Goal: Task Accomplishment & Management: Complete application form

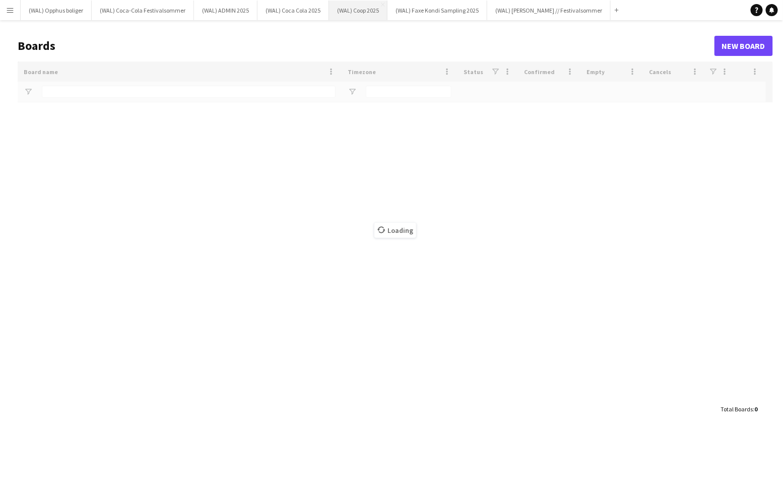
type input "*****"
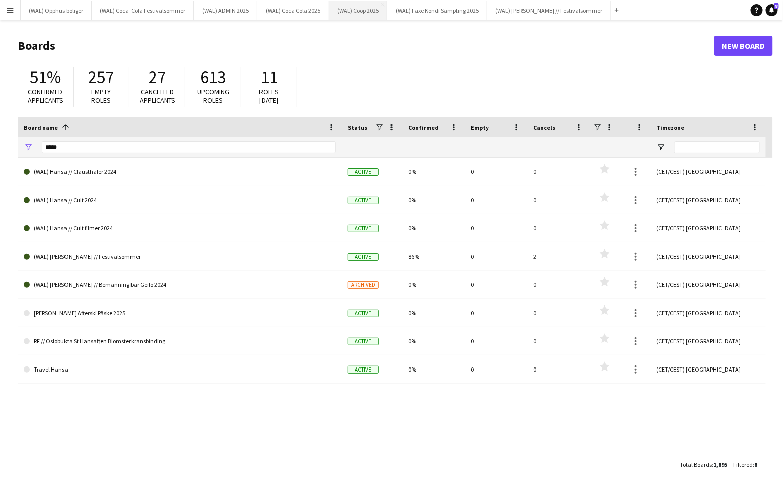
click at [357, 4] on button "(WAL) Coop 2025 Close" at bounding box center [358, 11] width 58 height 20
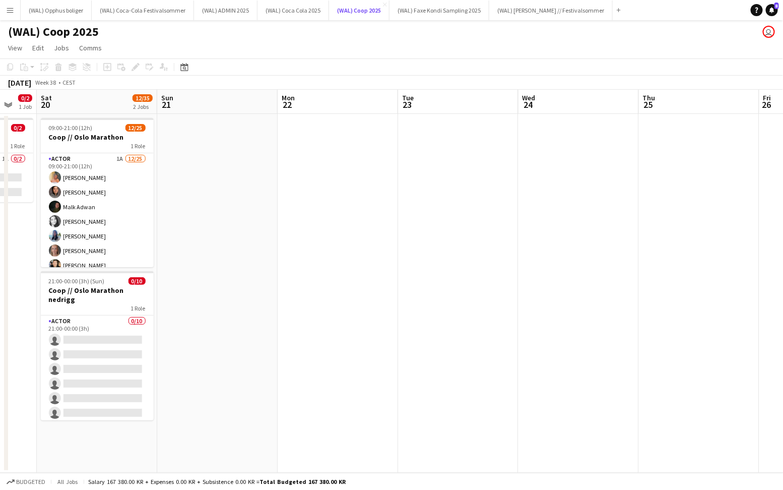
scroll to position [0, 282]
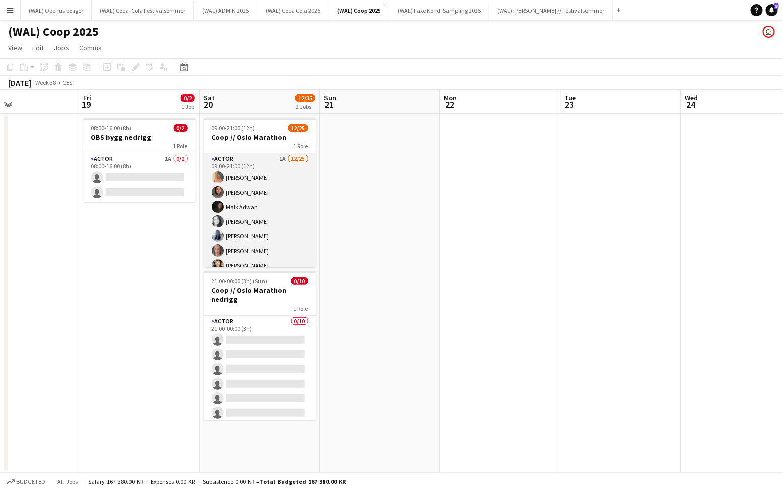
click at [249, 204] on app-card-role "Actor 1A [DATE] 09:00-21:00 (12h) [PERSON_NAME] [PERSON_NAME] [PERSON_NAME] [PE…" at bounding box center [260, 345] width 113 height 385
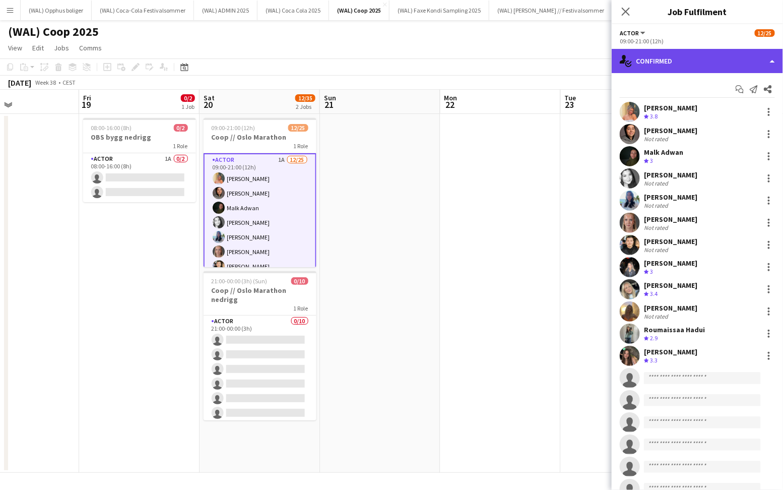
click at [669, 54] on div "single-neutral-actions-check-2 Confirmed" at bounding box center [697, 61] width 171 height 24
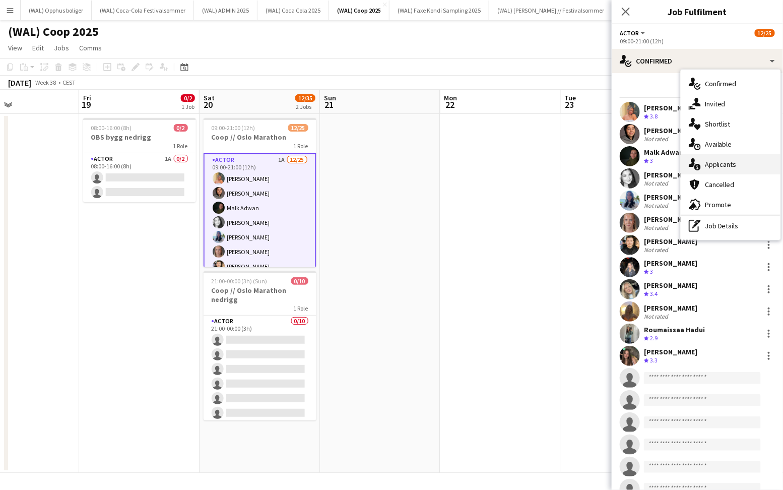
click at [716, 164] on div "single-neutral-actions-information Applicants" at bounding box center [731, 164] width 100 height 20
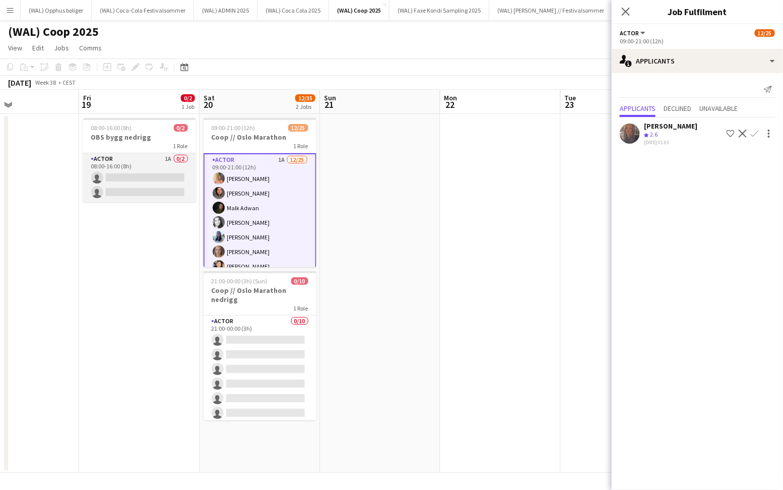
click at [122, 161] on app-card-role "Actor 1A 0/2 08:00-16:00 (8h) single-neutral-actions single-neutral-actions" at bounding box center [139, 177] width 113 height 49
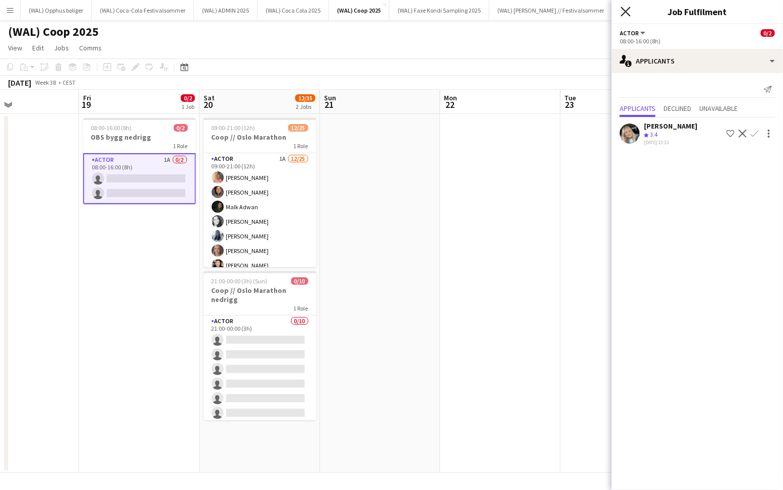
click at [624, 12] on icon "Close pop-in" at bounding box center [626, 12] width 10 height 10
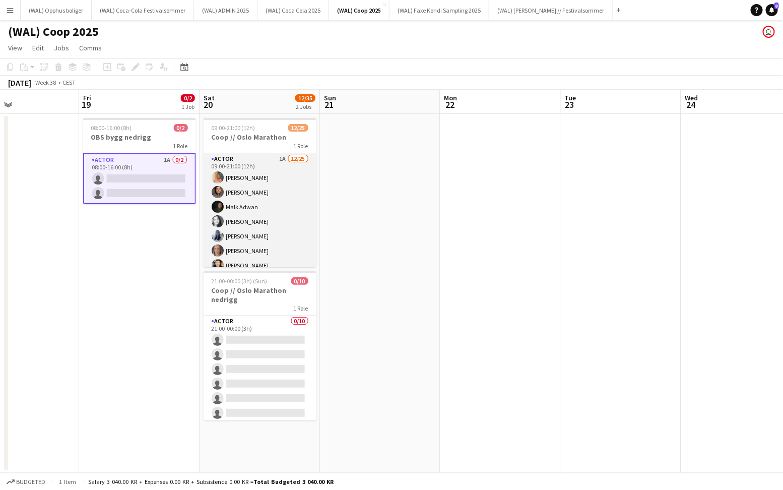
click at [243, 221] on app-card-role "Actor 1A [DATE] 09:00-21:00 (12h) [PERSON_NAME] [PERSON_NAME] [PERSON_NAME] [PE…" at bounding box center [260, 345] width 113 height 385
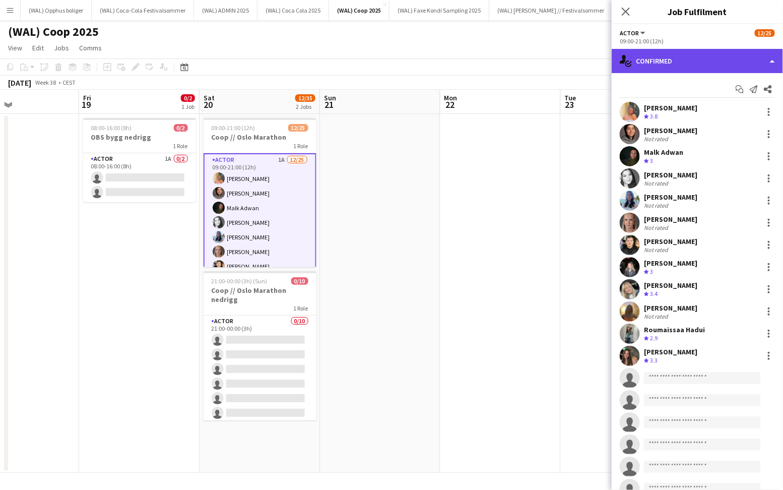
click at [632, 54] on div "single-neutral-actions-check-2 Confirmed" at bounding box center [697, 61] width 171 height 24
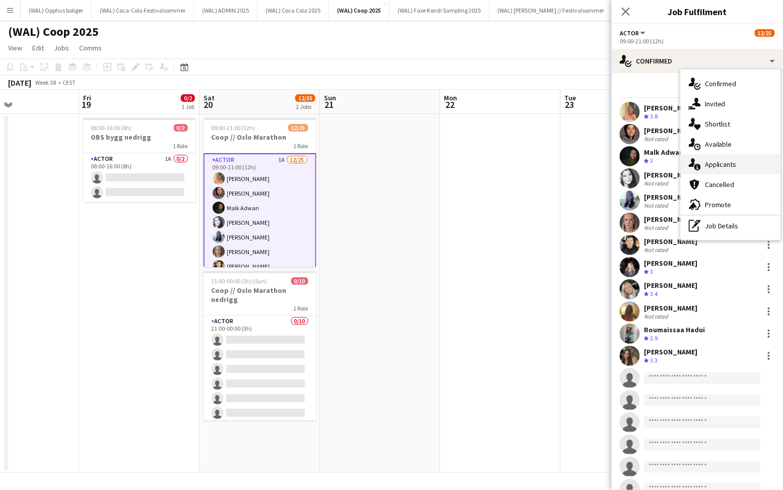
click at [714, 159] on div "single-neutral-actions-information Applicants" at bounding box center [731, 164] width 100 height 20
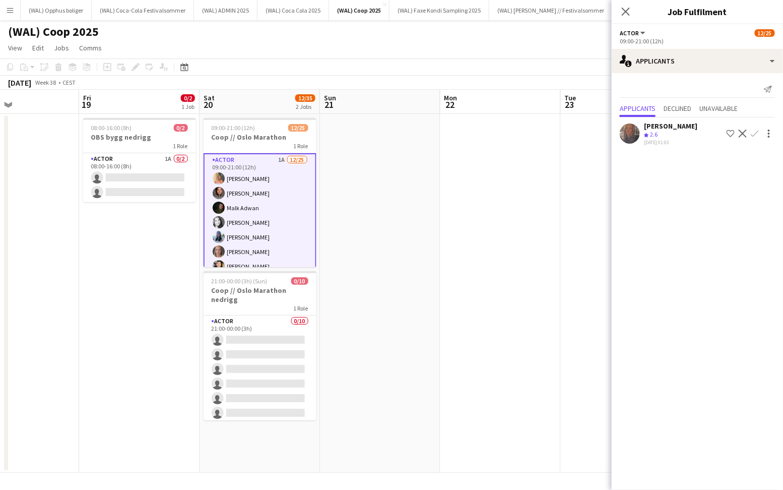
click at [615, 16] on div "Close pop-in" at bounding box center [626, 11] width 28 height 23
click at [626, 16] on app-icon "Close pop-in" at bounding box center [626, 12] width 15 height 15
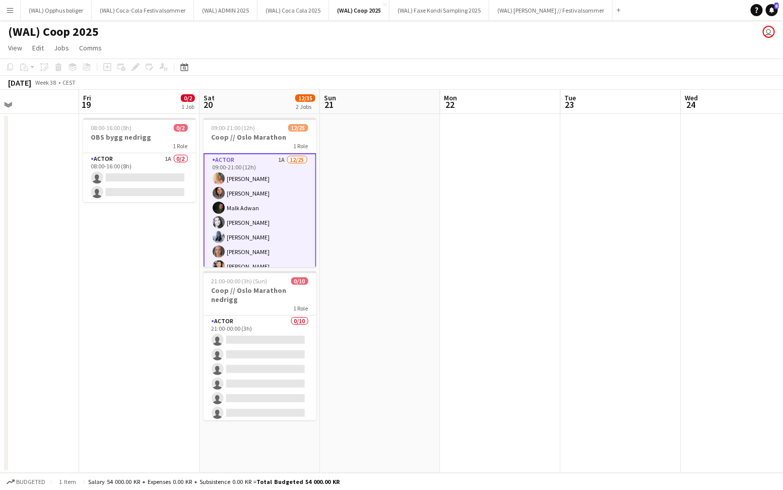
click at [5, 15] on button "Menu" at bounding box center [10, 10] width 20 height 20
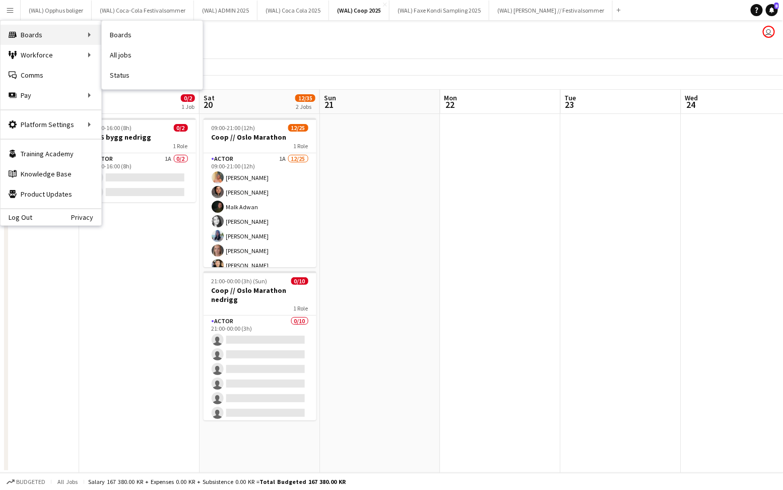
click at [98, 37] on div "Boards Boards" at bounding box center [51, 35] width 101 height 20
click at [120, 38] on link "Boards" at bounding box center [152, 35] width 101 height 20
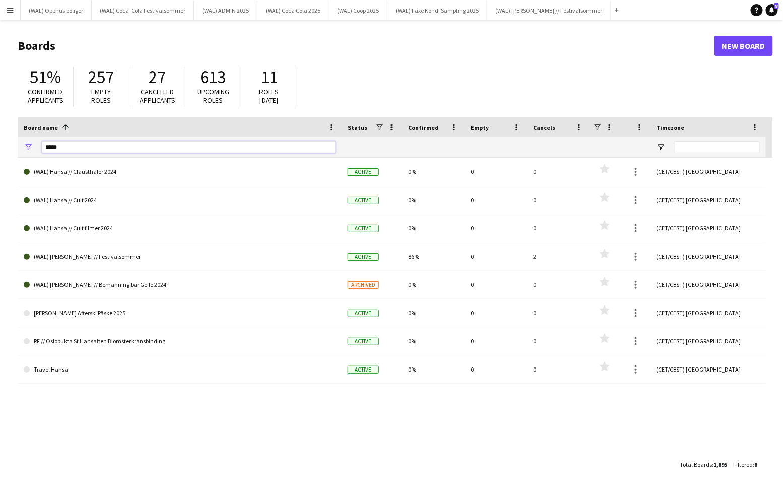
click at [210, 142] on input "*****" at bounding box center [189, 147] width 294 height 12
click at [211, 144] on input "*****" at bounding box center [189, 147] width 294 height 12
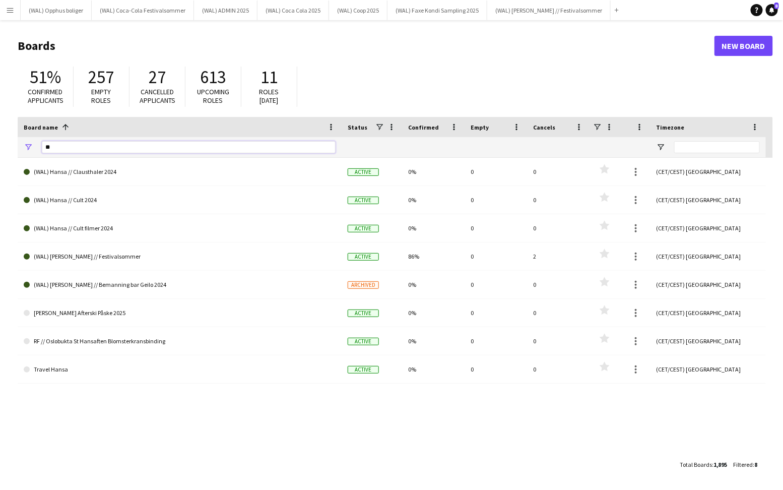
type input "*"
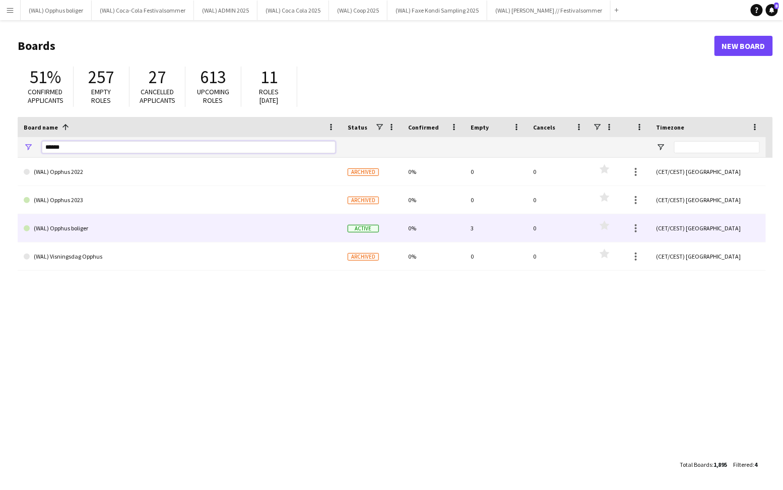
type input "******"
click at [149, 232] on link "(WAL) Opphus boliger" at bounding box center [180, 228] width 312 height 28
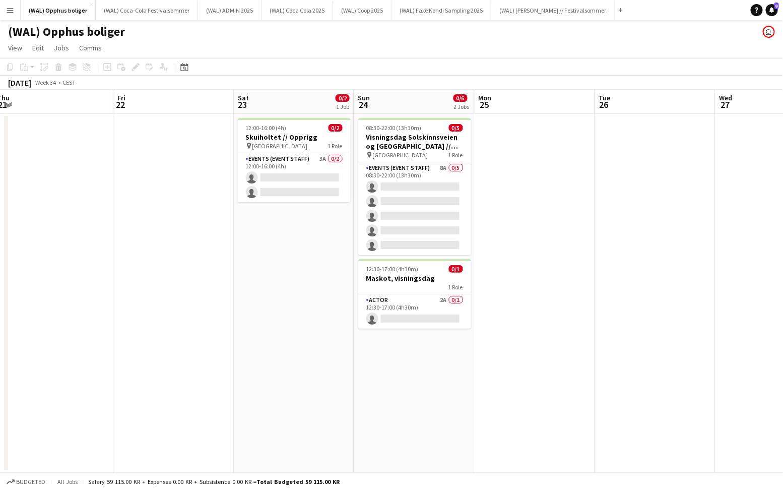
scroll to position [0, 367]
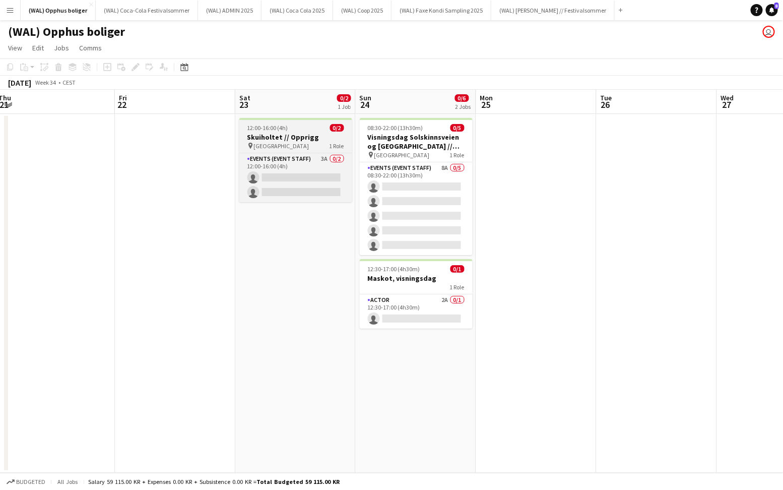
click at [298, 139] on h3 "Skuiholtet // Opprigg" at bounding box center [295, 137] width 113 height 9
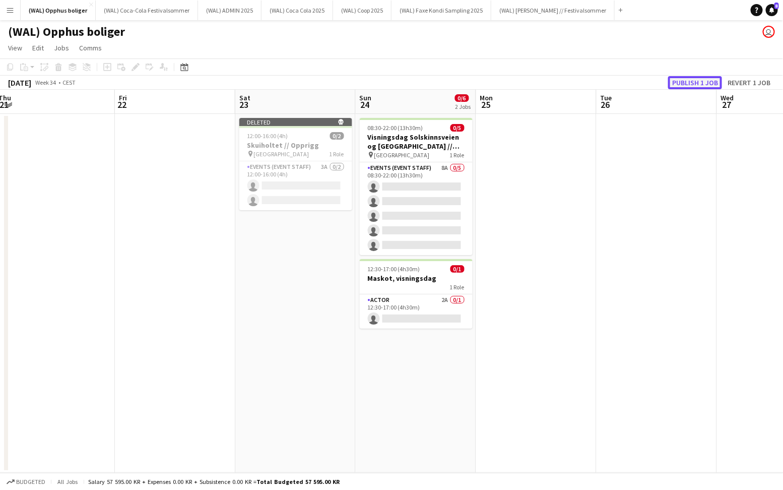
click at [706, 81] on button "Publish 1 job" at bounding box center [695, 82] width 54 height 13
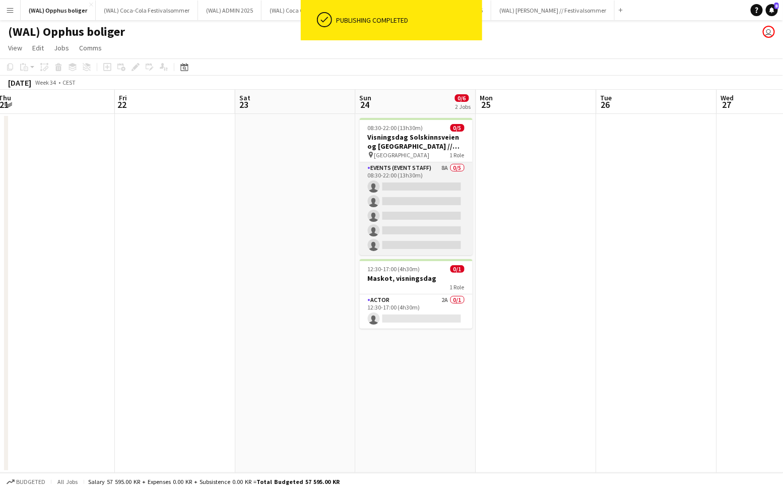
click at [419, 203] on app-card-role "Events (Event Staff) 8A 0/5 08:30-22:00 (13h30m) single-neutral-actions single-…" at bounding box center [416, 208] width 113 height 93
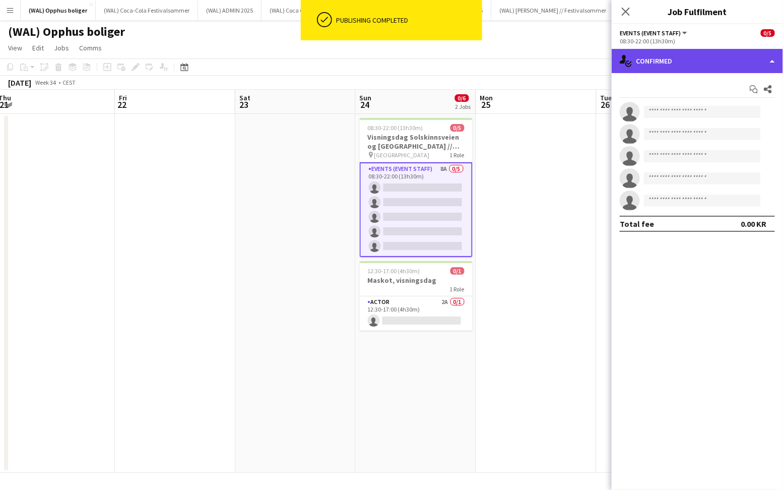
click at [716, 65] on div "single-neutral-actions-check-2 Confirmed" at bounding box center [697, 61] width 171 height 24
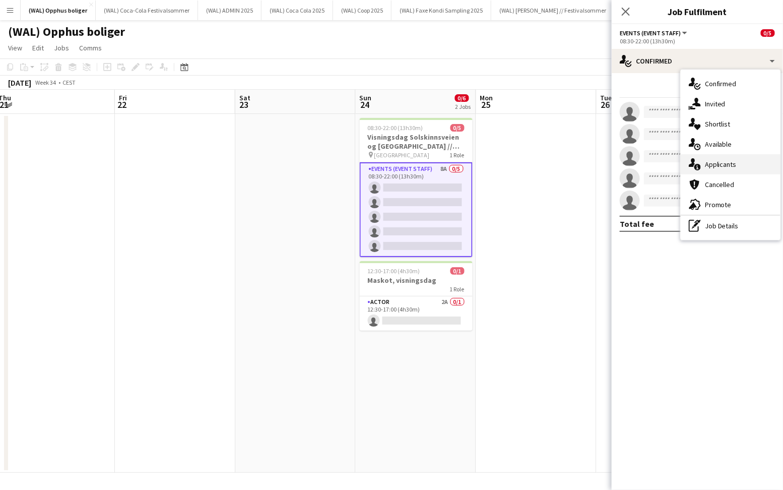
click at [710, 157] on div "single-neutral-actions-information Applicants" at bounding box center [731, 164] width 100 height 20
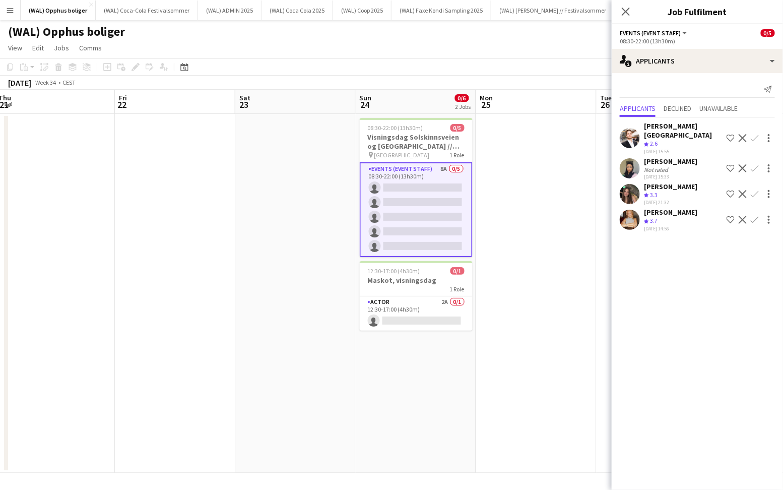
click at [755, 190] on app-icon "Confirm" at bounding box center [755, 194] width 8 height 8
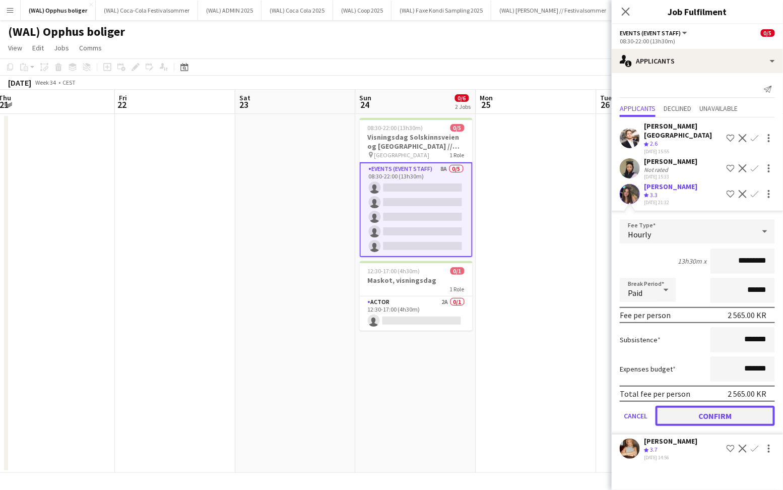
click at [663, 406] on button "Confirm" at bounding box center [715, 416] width 119 height 20
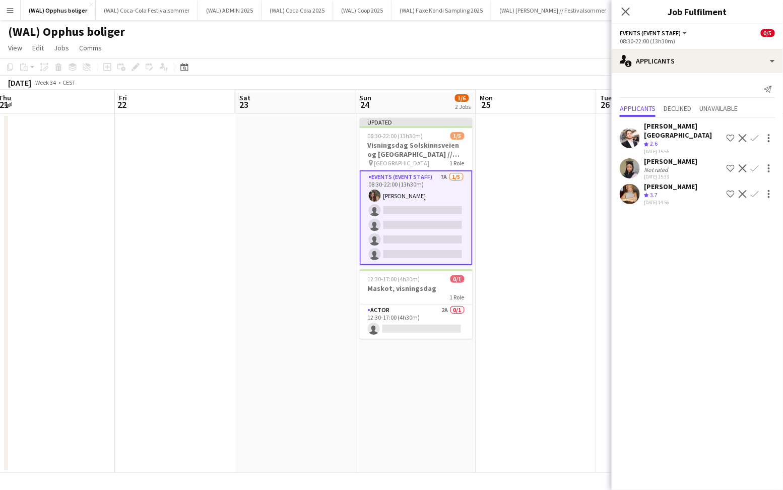
click at [756, 190] on app-icon "Confirm" at bounding box center [755, 194] width 8 height 8
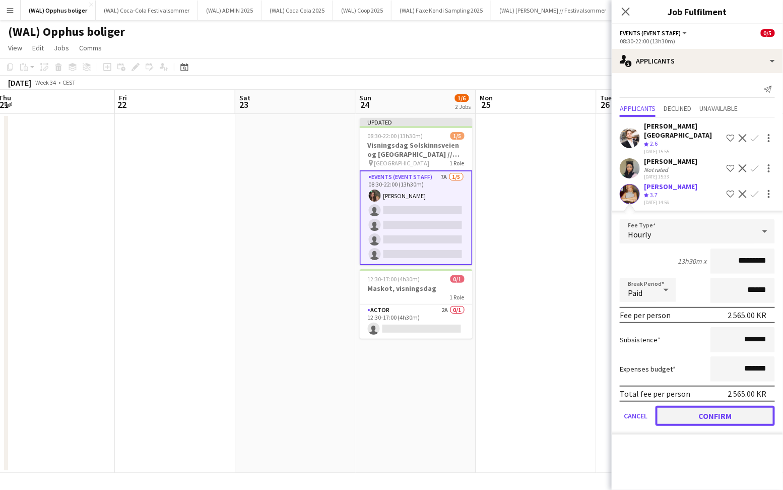
click at [704, 406] on button "Confirm" at bounding box center [715, 416] width 119 height 20
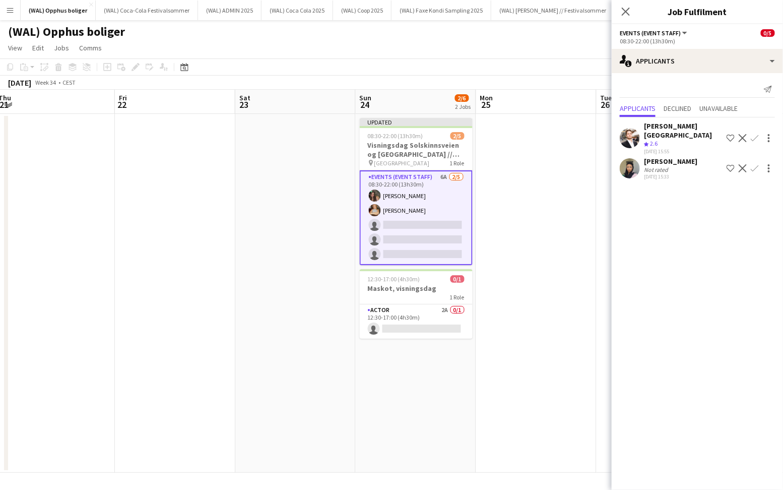
click at [650, 129] on div "[PERSON_NAME][GEOGRAPHIC_DATA]" at bounding box center [683, 130] width 79 height 18
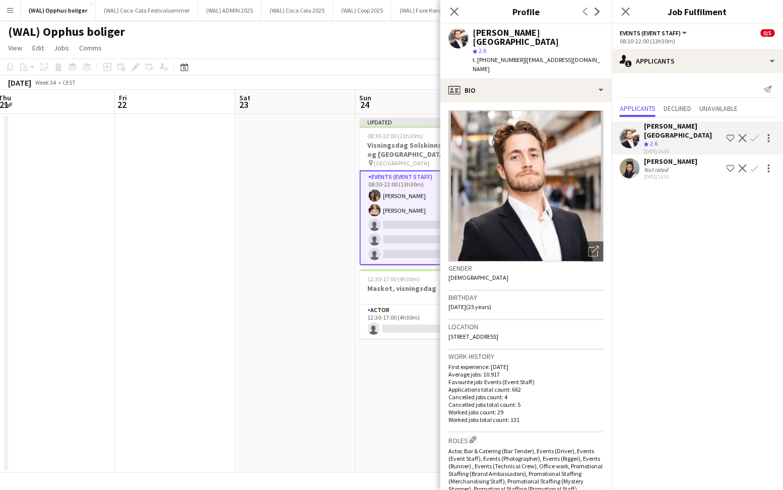
click at [657, 166] on div "Not rated" at bounding box center [657, 170] width 26 height 8
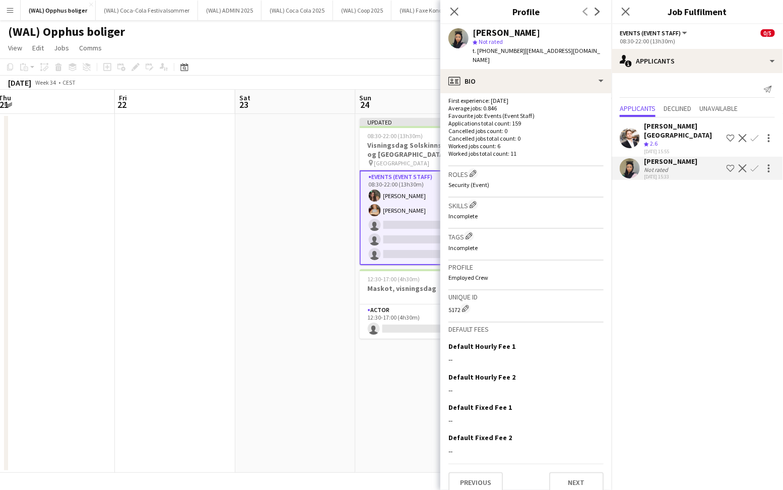
scroll to position [0, 0]
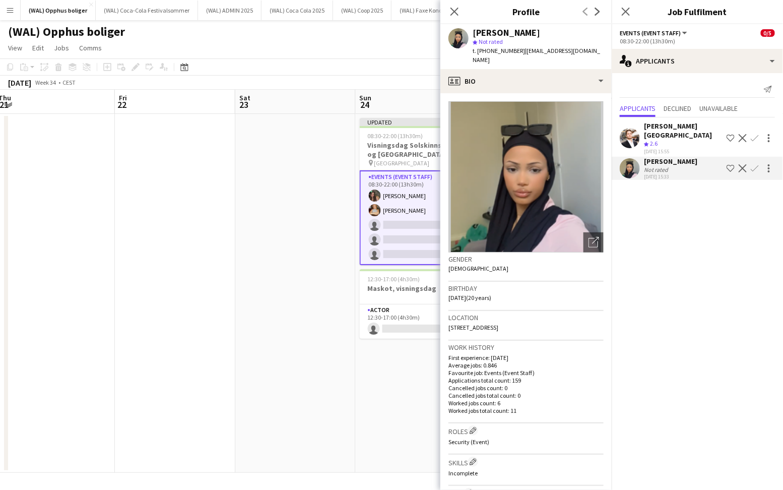
click at [680, 126] on div "[PERSON_NAME][GEOGRAPHIC_DATA]" at bounding box center [683, 130] width 79 height 18
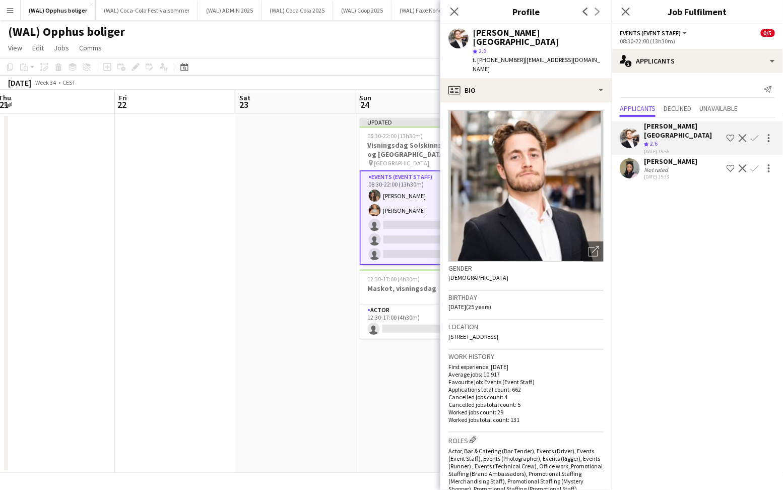
click at [758, 134] on app-icon "Confirm" at bounding box center [755, 138] width 8 height 8
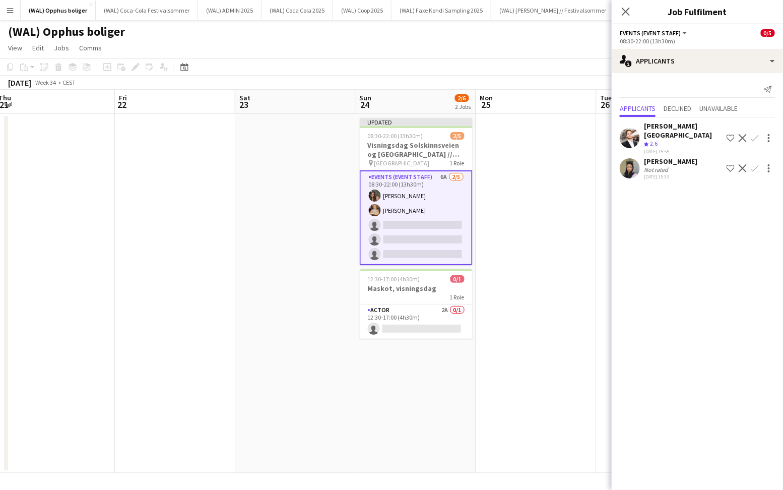
click at [752, 134] on app-icon "Confirm" at bounding box center [755, 138] width 8 height 8
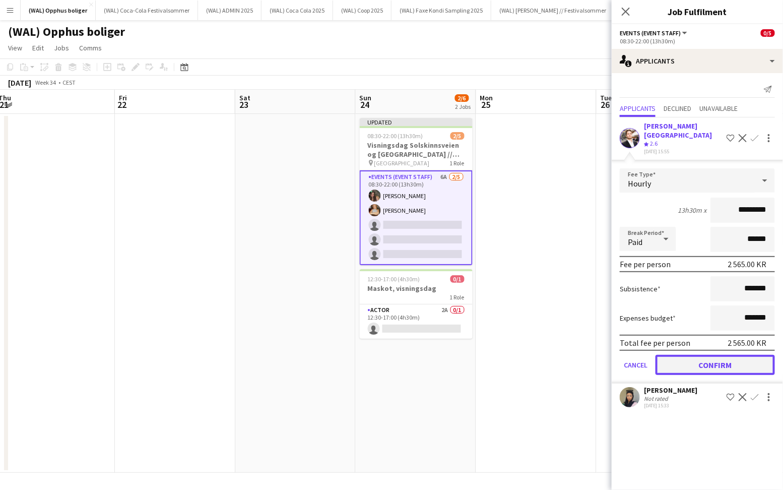
click at [689, 355] on button "Confirm" at bounding box center [715, 365] width 119 height 20
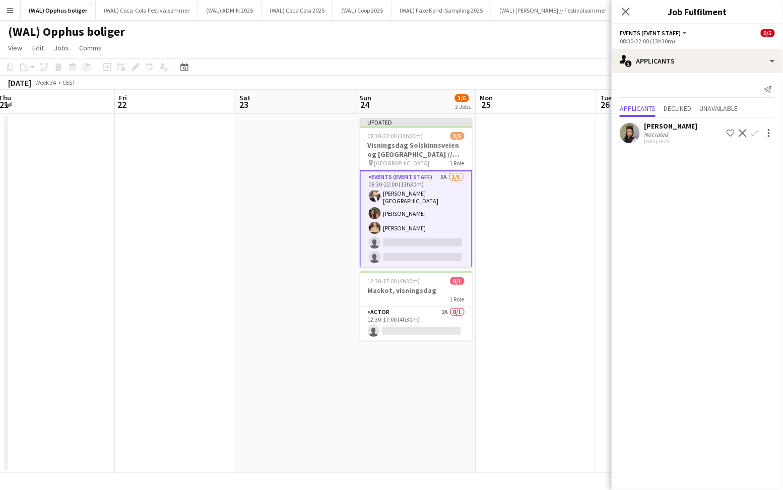
click at [755, 133] on app-icon "Confirm" at bounding box center [755, 133] width 8 height 8
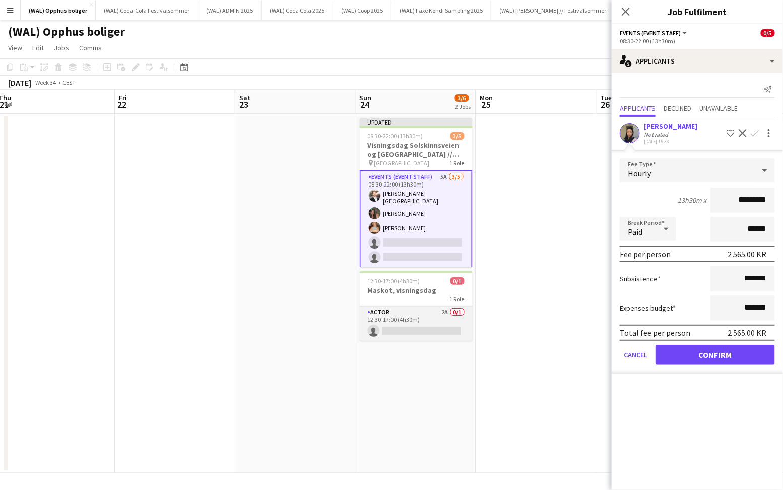
click at [400, 319] on app-card-role "Actor 2A 0/1 12:30-17:00 (4h30m) single-neutral-actions" at bounding box center [416, 323] width 113 height 34
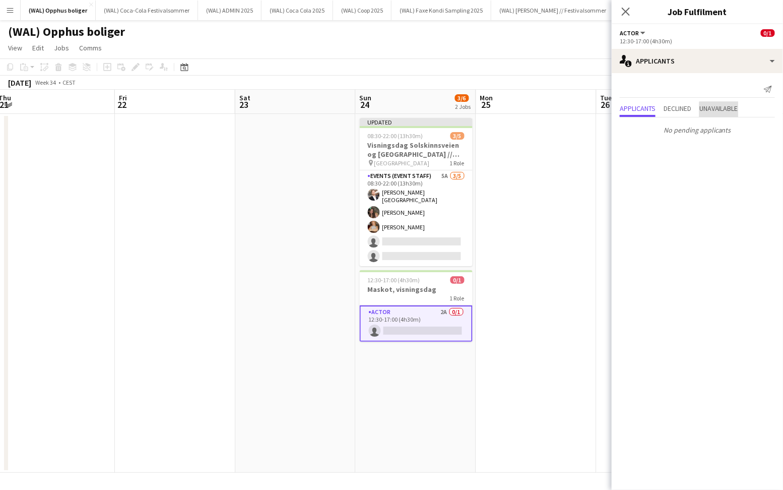
click at [725, 110] on span "Unavailable" at bounding box center [719, 108] width 39 height 7
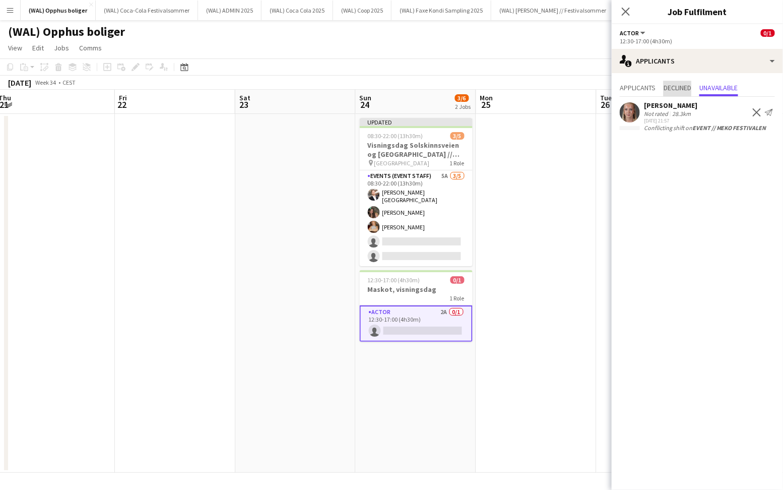
click at [678, 89] on span "Declined" at bounding box center [678, 87] width 28 height 7
click at [632, 91] on span "Applicants" at bounding box center [638, 87] width 36 height 7
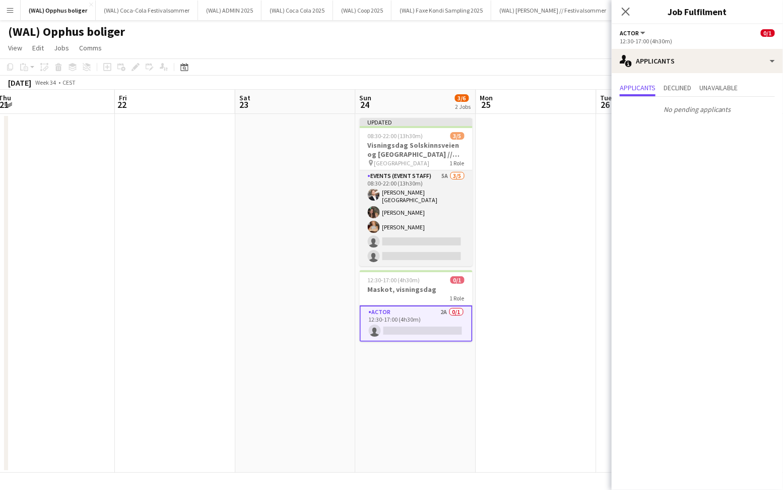
click at [403, 235] on app-card-role "Events (Event Staff) 5A [DATE] 08:30-22:00 (13h30m) [PERSON_NAME] [PERSON_NAME]…" at bounding box center [416, 218] width 113 height 96
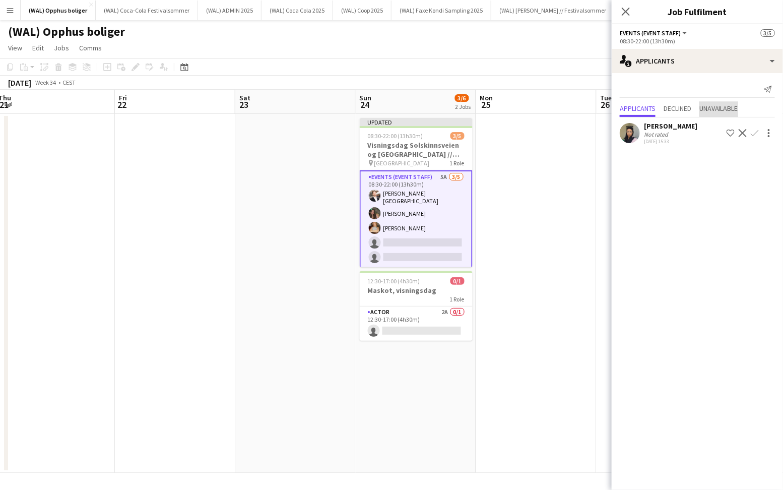
click at [725, 85] on div "Send notification Applicants Declined Unavailable [PERSON_NAME] Not rated [DATE…" at bounding box center [697, 114] width 171 height 82
click at [719, 102] on span "Unavailable" at bounding box center [719, 109] width 39 height 15
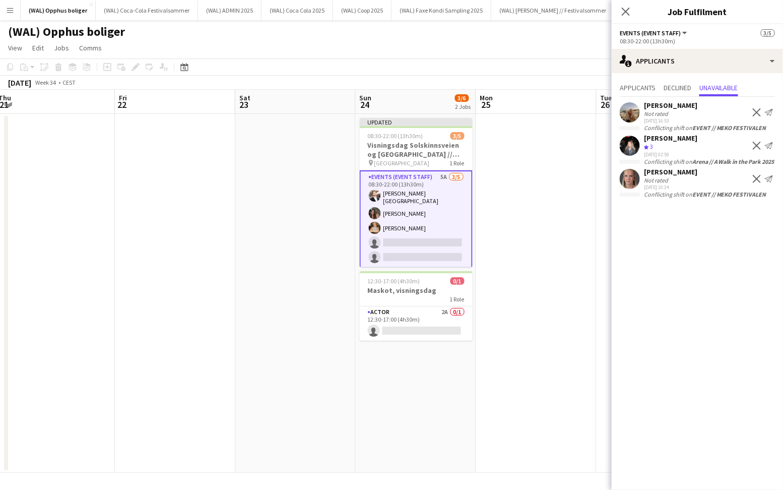
click at [638, 144] on app-user-avatar at bounding box center [630, 146] width 20 height 20
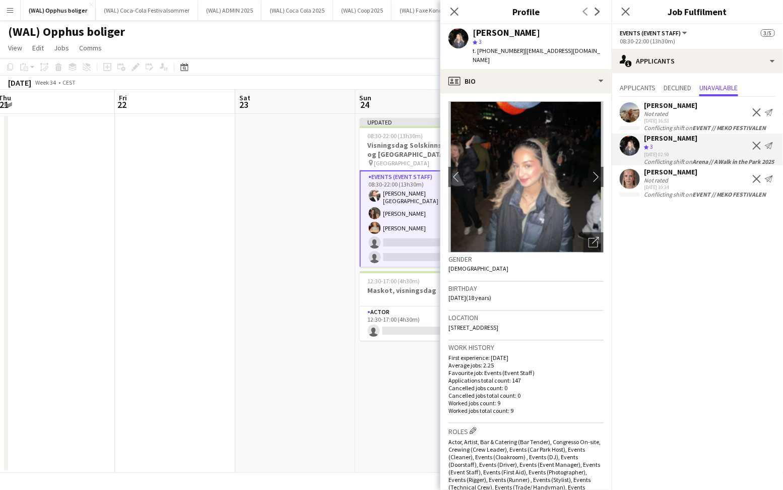
click at [641, 109] on div "[PERSON_NAME] Not rated [DATE] 16:53 Decline Send notification" at bounding box center [697, 112] width 171 height 23
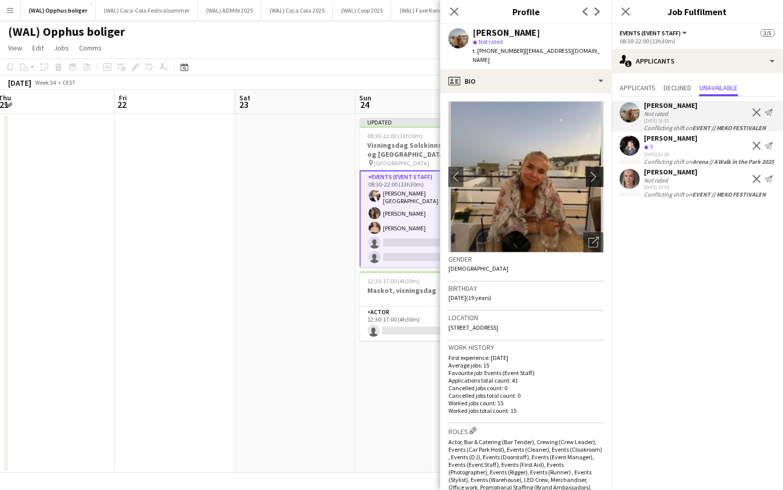
click at [592, 171] on app-icon "chevron-right" at bounding box center [597, 176] width 16 height 11
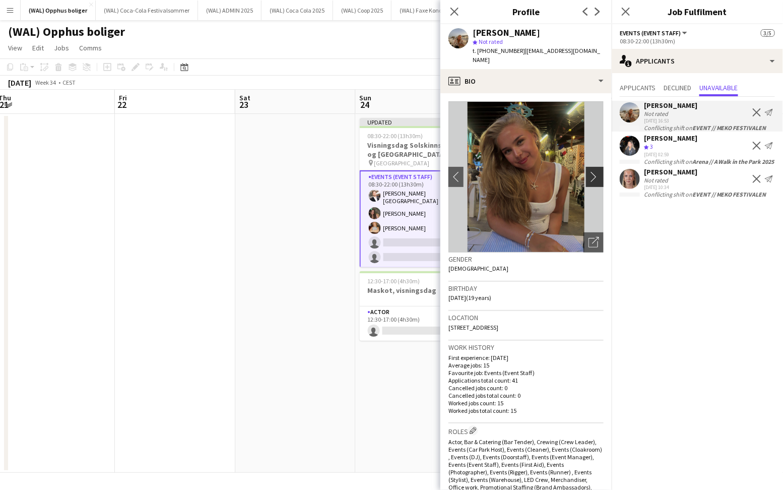
click at [598, 171] on app-icon "chevron-right" at bounding box center [597, 176] width 16 height 11
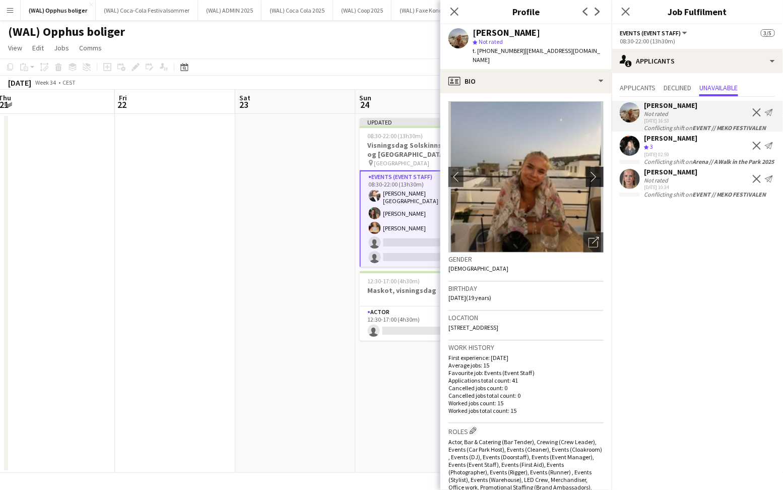
click at [598, 171] on app-icon "chevron-right" at bounding box center [597, 176] width 16 height 11
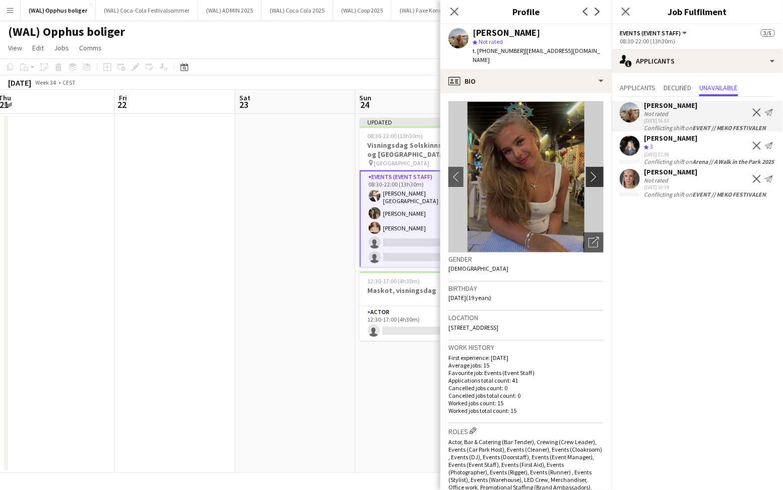
click at [598, 171] on app-icon "chevron-right" at bounding box center [597, 176] width 16 height 11
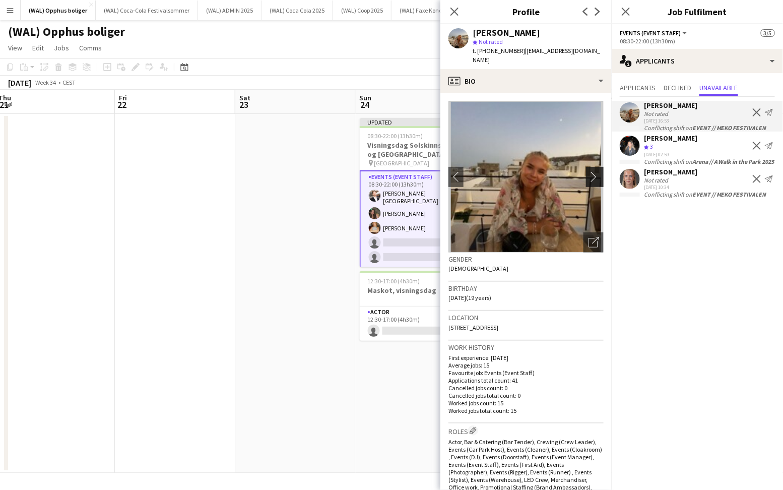
click at [598, 171] on app-icon "chevron-right" at bounding box center [597, 176] width 16 height 11
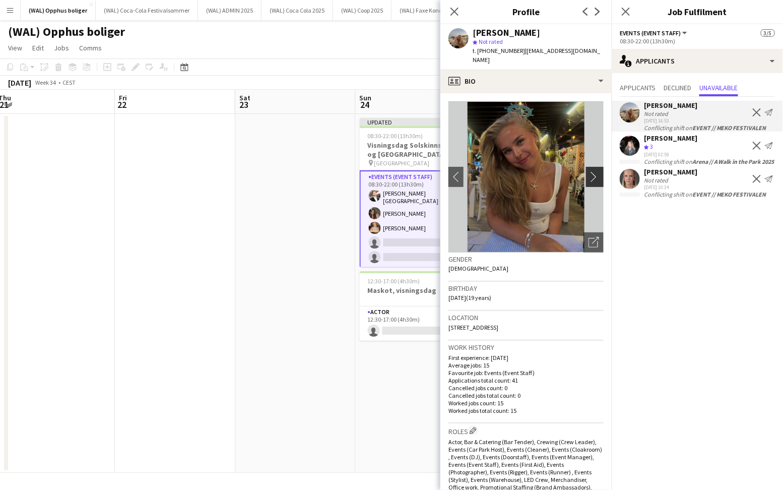
click at [598, 171] on app-icon "chevron-right" at bounding box center [597, 176] width 16 height 11
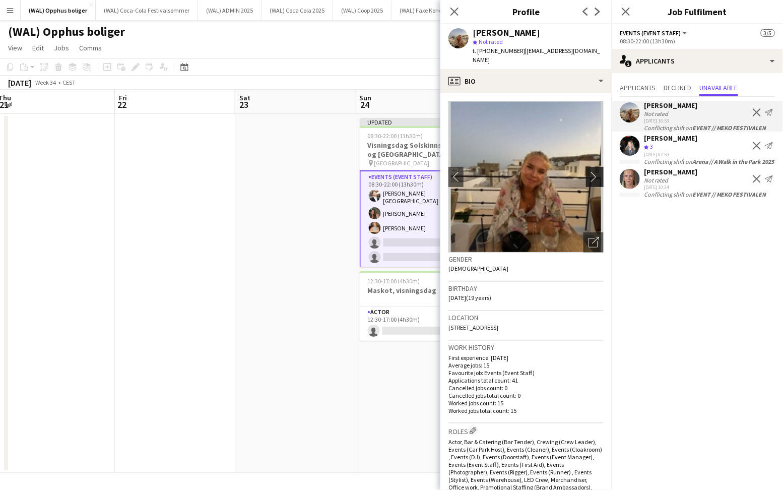
click at [598, 171] on app-icon "chevron-right" at bounding box center [597, 176] width 16 height 11
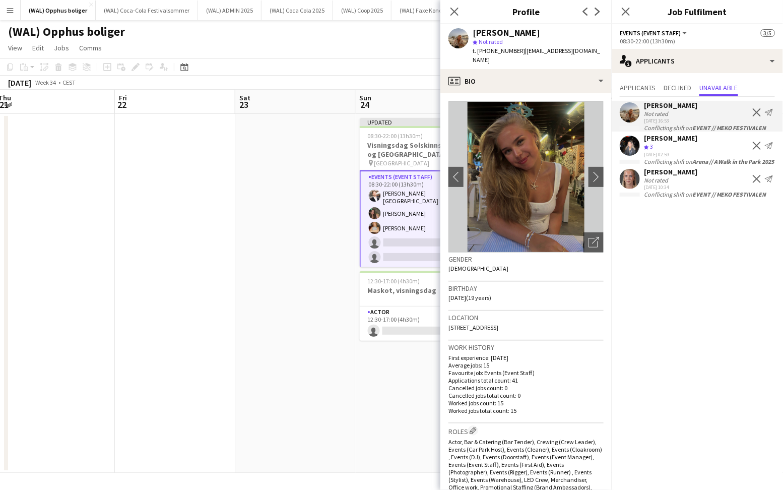
click at [662, 186] on div "[DATE] 10:34" at bounding box center [670, 187] width 53 height 7
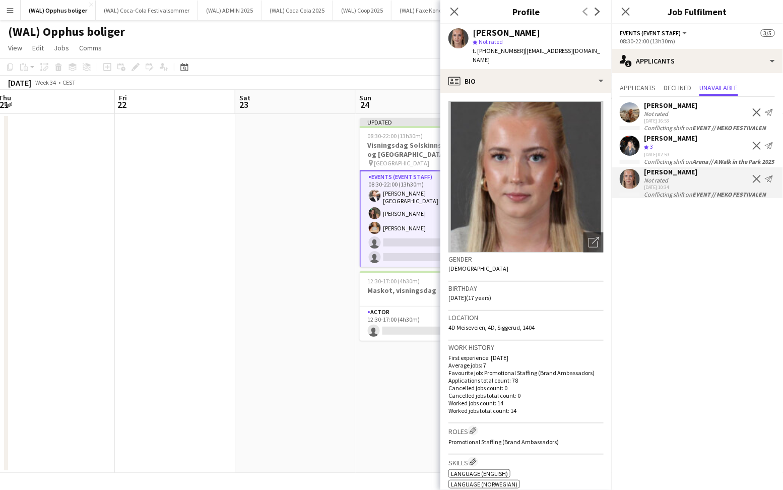
click at [650, 154] on div "[DATE] 02:59" at bounding box center [670, 154] width 53 height 7
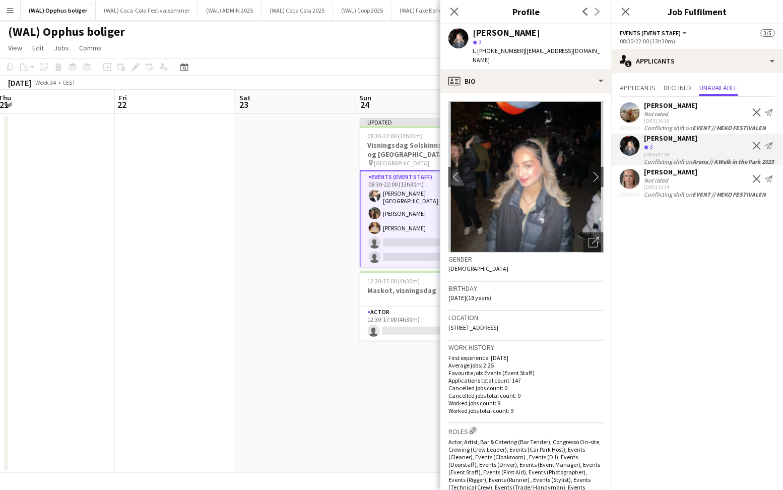
click at [643, 116] on div "[PERSON_NAME] Not rated [DATE] 16:53 Decline Send notification" at bounding box center [697, 112] width 171 height 23
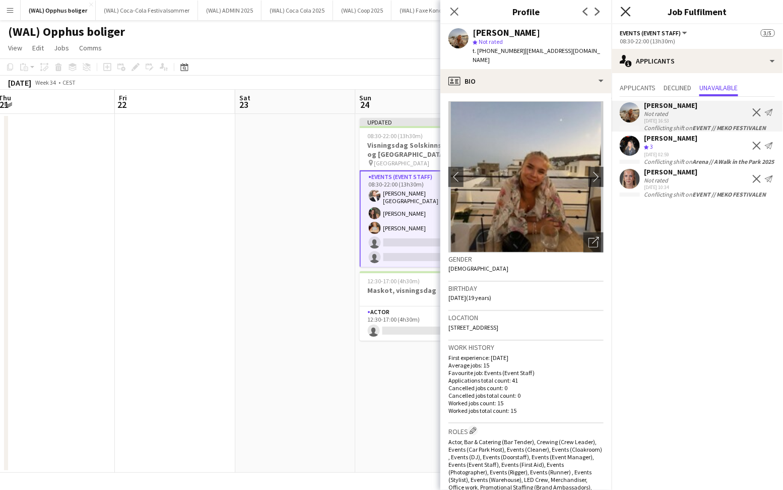
click at [628, 11] on icon "Close pop-in" at bounding box center [626, 12] width 10 height 10
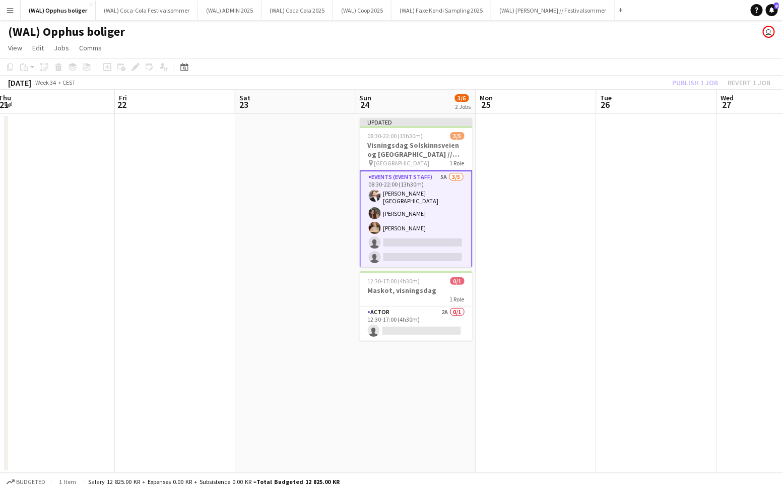
click at [403, 219] on app-card-role "Events (Event Staff) 5A [DATE] 08:30-22:00 (13h30m) [PERSON_NAME] [PERSON_NAME]…" at bounding box center [416, 219] width 113 height 98
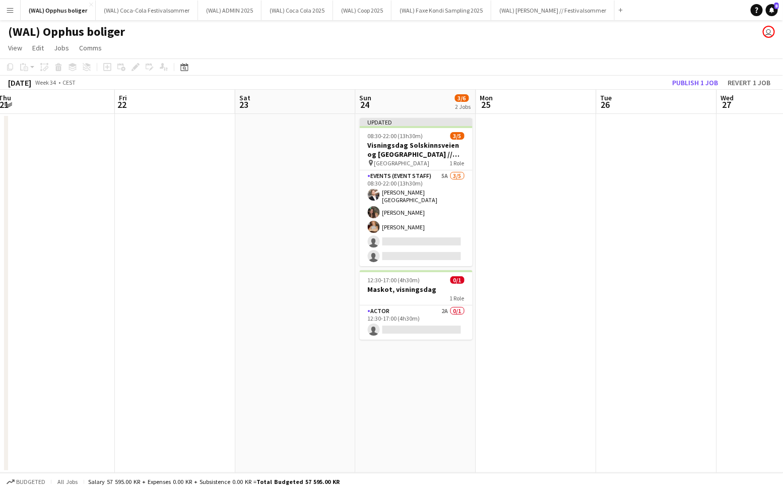
click at [317, 256] on app-date-cell at bounding box center [295, 293] width 120 height 359
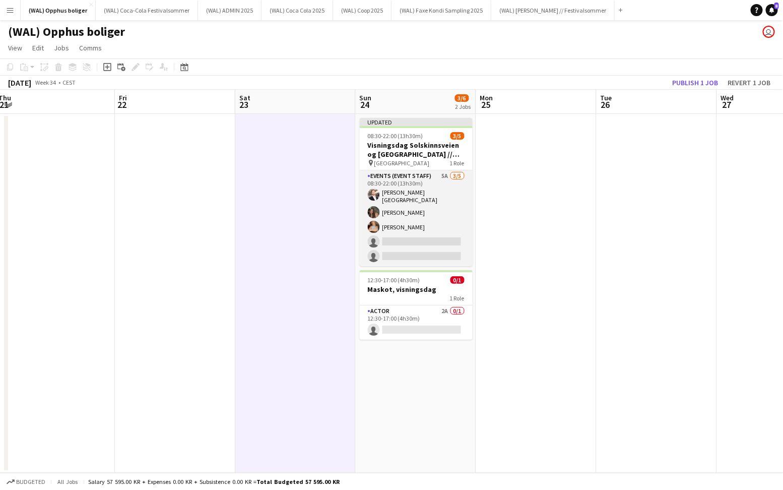
click at [402, 220] on app-card-role "Events (Event Staff) 5A [DATE] 08:30-22:00 (13h30m) [PERSON_NAME] [PERSON_NAME]…" at bounding box center [416, 218] width 113 height 96
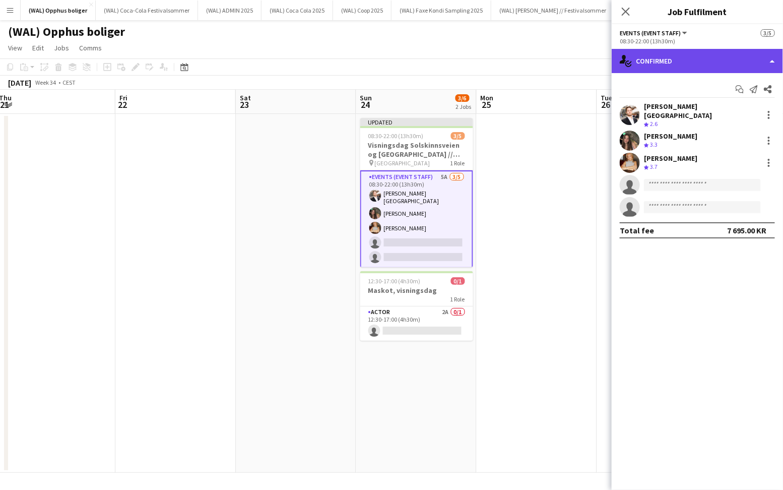
click at [665, 54] on div "single-neutral-actions-check-2 Confirmed" at bounding box center [697, 61] width 171 height 24
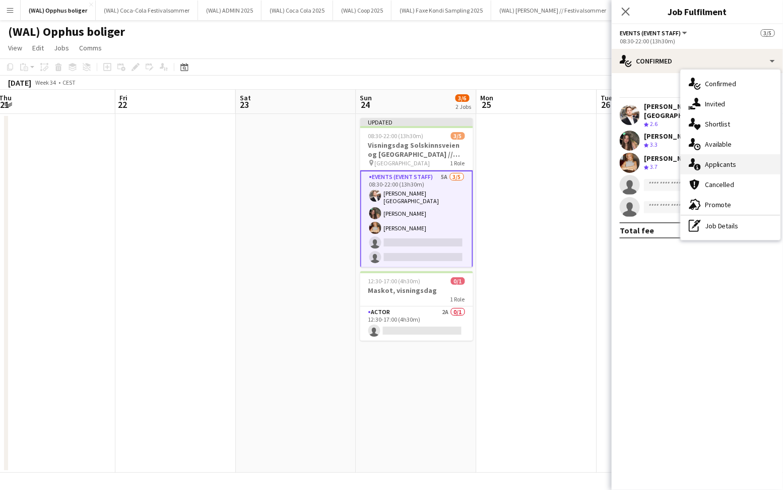
click at [753, 168] on div "single-neutral-actions-information Applicants" at bounding box center [731, 164] width 100 height 20
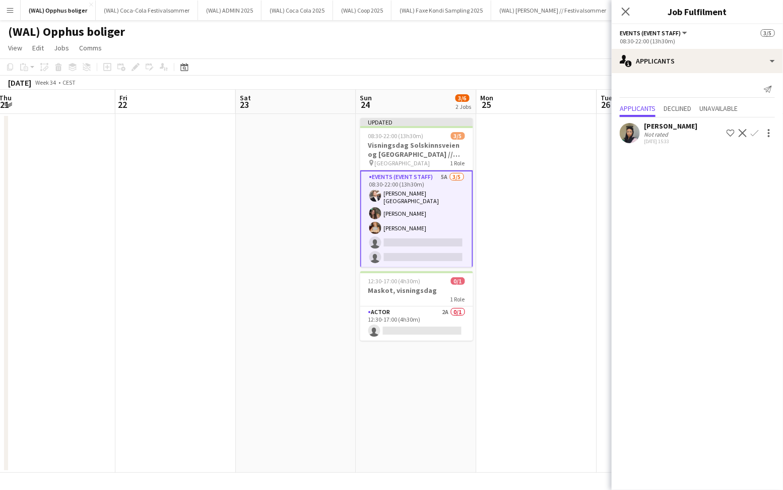
click at [754, 136] on app-icon "Confirm" at bounding box center [755, 133] width 8 height 8
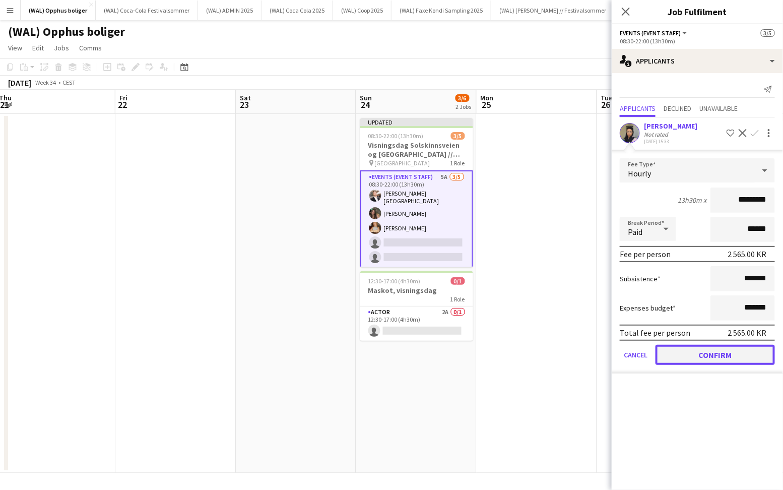
click at [688, 346] on button "Confirm" at bounding box center [715, 355] width 119 height 20
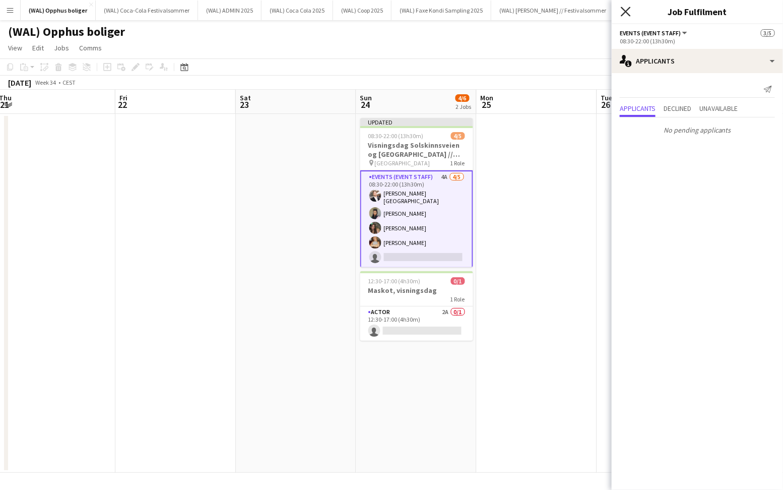
click at [623, 11] on icon "Close pop-in" at bounding box center [626, 12] width 10 height 10
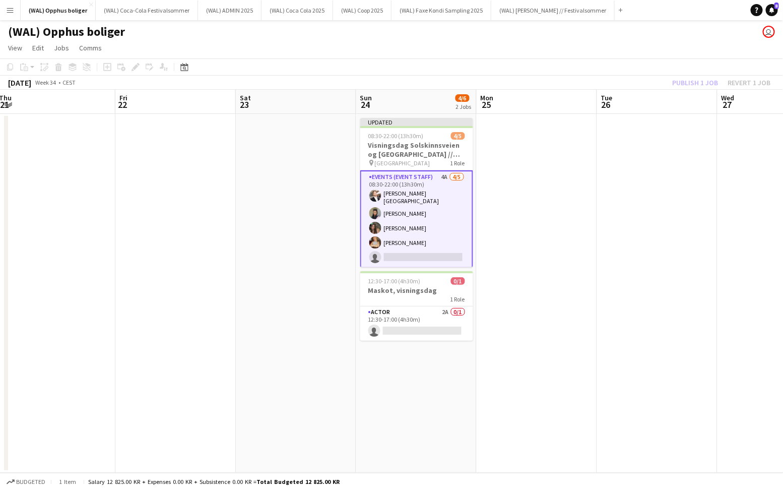
click at [644, 198] on app-date-cell at bounding box center [657, 293] width 120 height 359
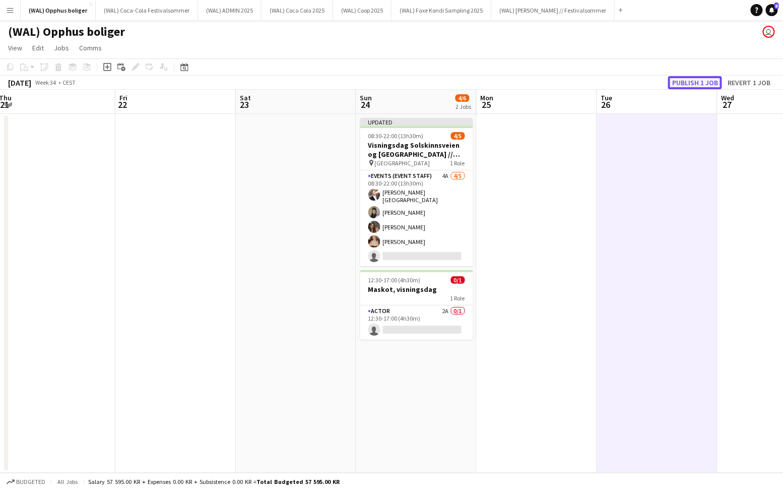
click at [685, 78] on button "Publish 1 job" at bounding box center [695, 82] width 54 height 13
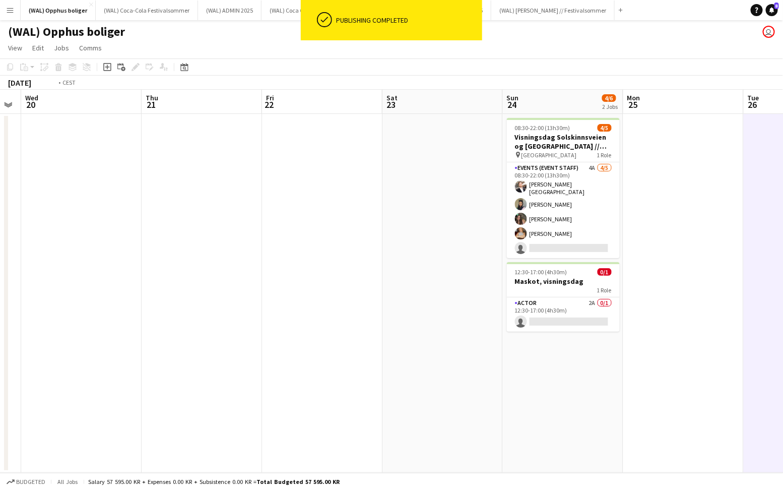
scroll to position [0, 228]
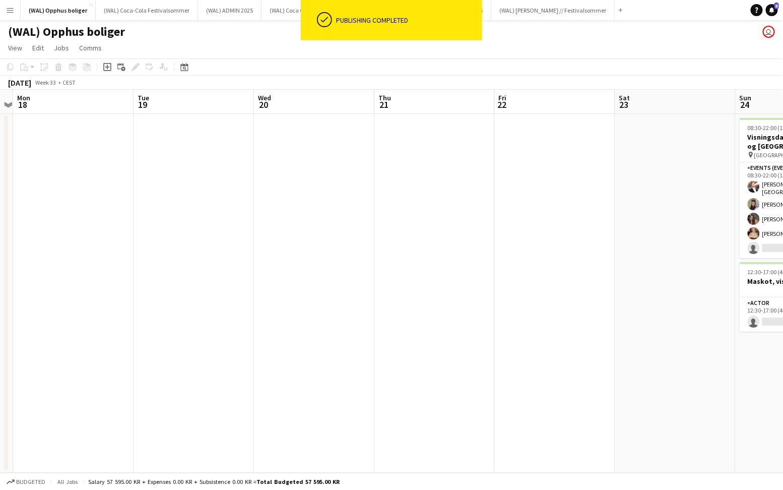
click at [522, 200] on app-date-cell at bounding box center [555, 293] width 120 height 359
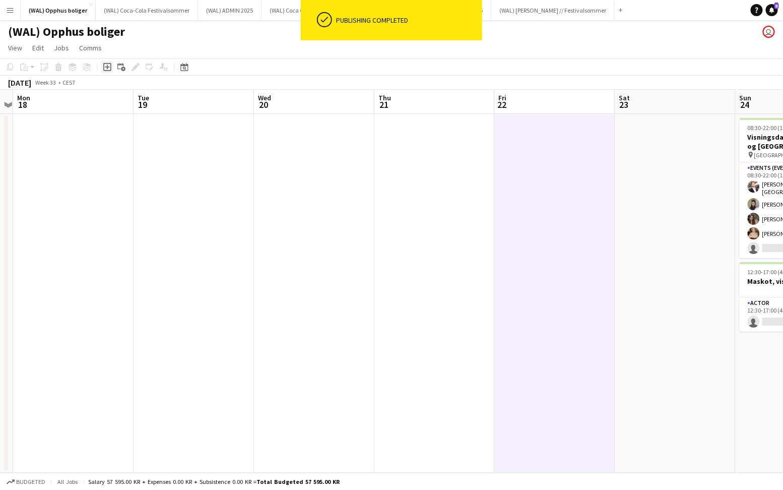
click at [108, 61] on div "Add job" at bounding box center [107, 67] width 12 height 12
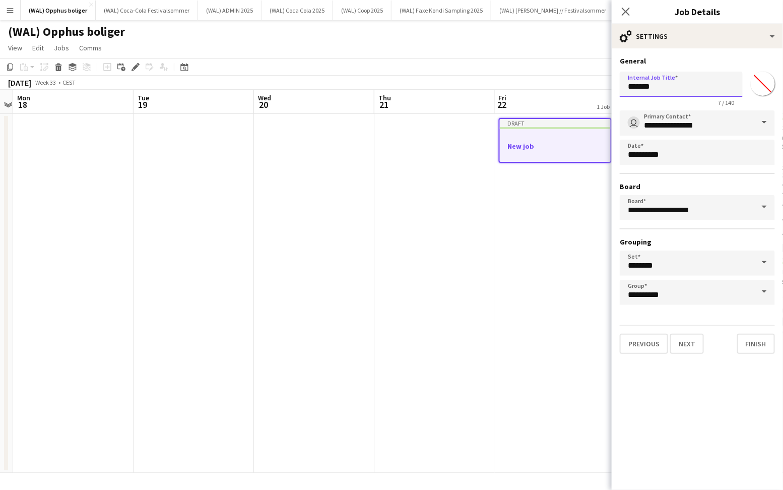
drag, startPoint x: 662, startPoint y: 87, endPoint x: 614, endPoint y: 87, distance: 47.4
click at [614, 87] on form "**********" at bounding box center [697, 204] width 171 height 297
type input "**********"
click at [680, 344] on button "Next" at bounding box center [687, 344] width 34 height 20
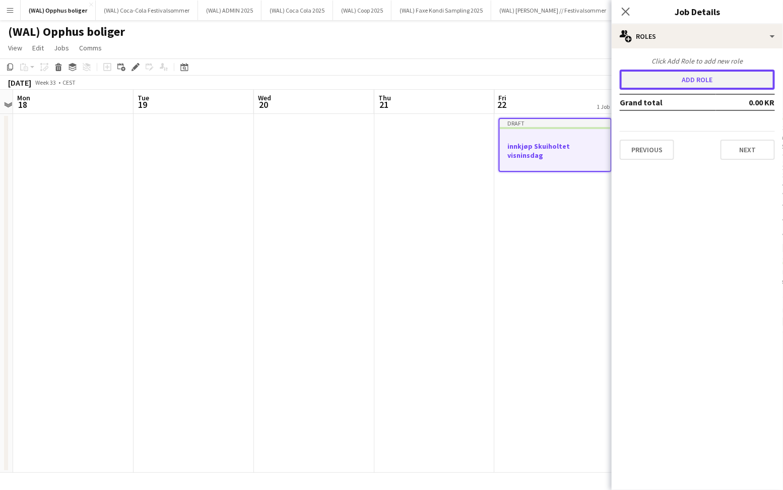
click at [723, 79] on button "Add role" at bounding box center [697, 80] width 155 height 20
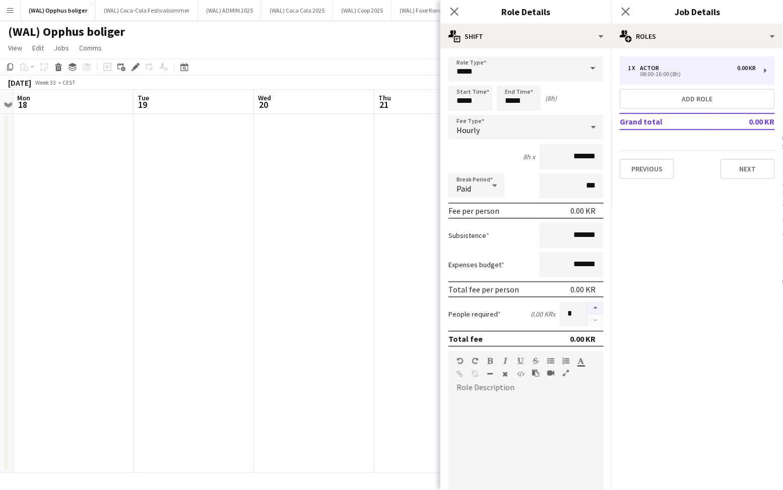
click at [594, 307] on button "button" at bounding box center [596, 307] width 16 height 13
type input "*"
drag, startPoint x: 564, startPoint y: 156, endPoint x: 607, endPoint y: 156, distance: 42.8
click at [600, 156] on input "*******" at bounding box center [571, 156] width 65 height 25
type input "******"
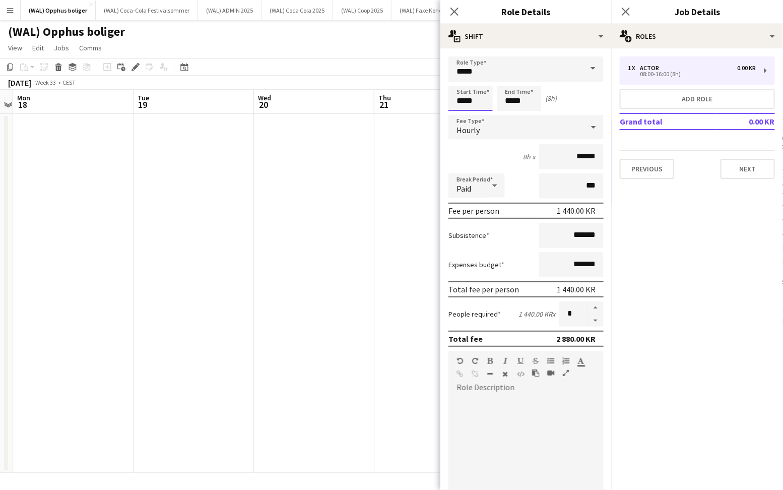
click at [473, 90] on input "*****" at bounding box center [471, 98] width 44 height 25
click at [462, 82] on div at bounding box center [461, 81] width 20 height 10
type input "*****"
click at [462, 82] on div at bounding box center [461, 81] width 20 height 10
click at [517, 90] on input "*****" at bounding box center [519, 98] width 44 height 25
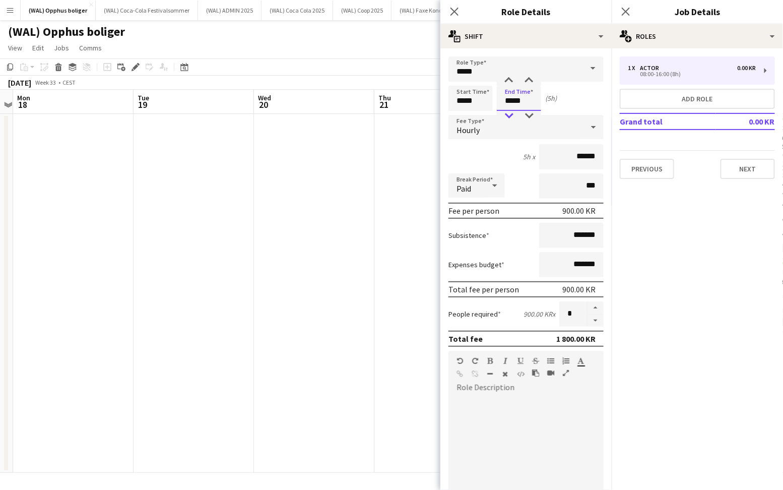
click at [513, 116] on div at bounding box center [509, 116] width 20 height 10
type input "*****"
click at [509, 76] on div at bounding box center [509, 81] width 20 height 10
click at [632, 161] on button "Previous" at bounding box center [647, 169] width 54 height 20
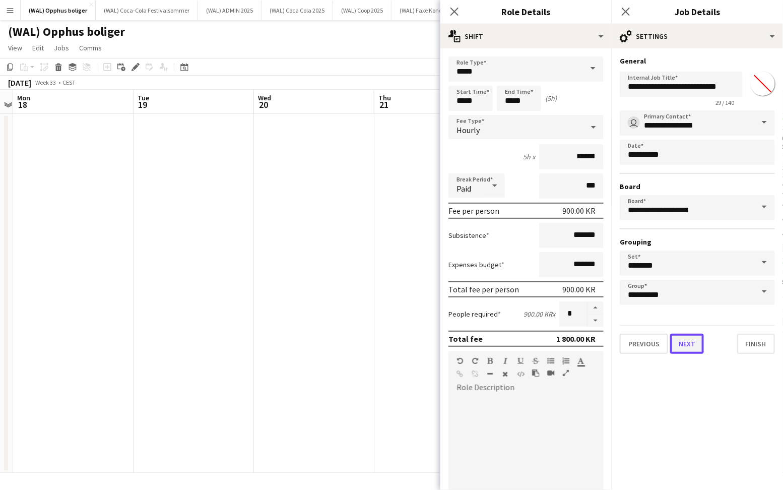
click at [695, 341] on button "Next" at bounding box center [687, 344] width 34 height 20
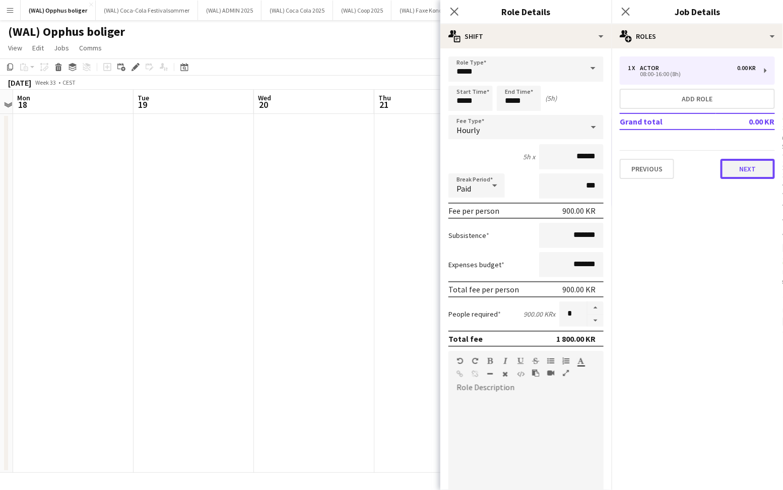
click at [751, 164] on button "Next" at bounding box center [748, 169] width 54 height 20
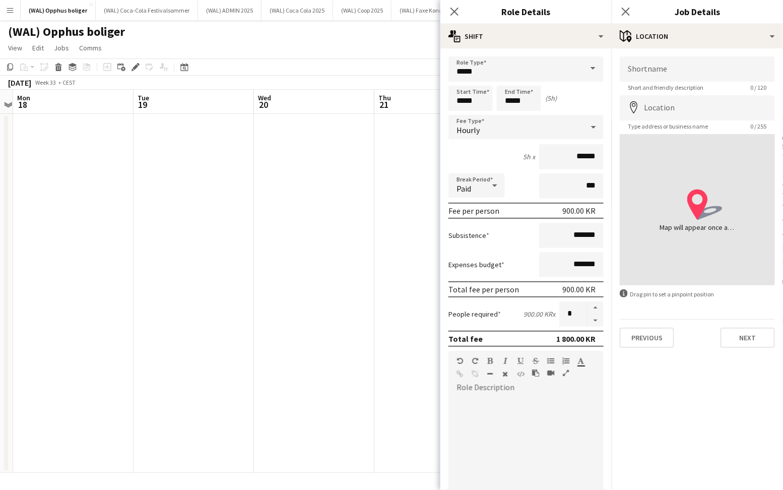
click at [743, 364] on mat-expansion-panel "map-marker Location Shortname Short and friendly description 0 / 120 Location m…" at bounding box center [697, 268] width 171 height 441
click at [745, 334] on button "Next" at bounding box center [748, 338] width 54 height 20
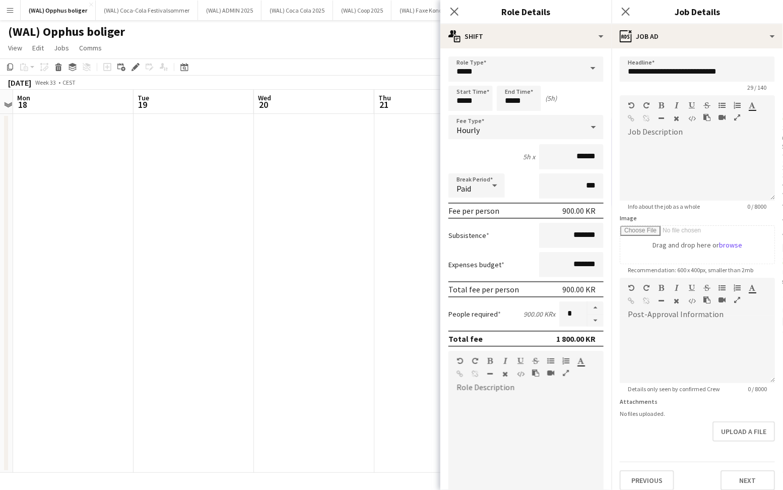
scroll to position [8, 0]
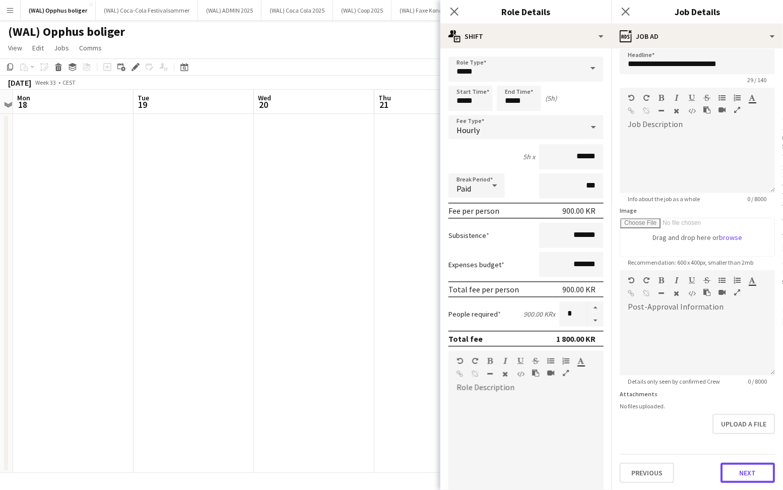
click at [735, 471] on button "Next" at bounding box center [748, 473] width 54 height 20
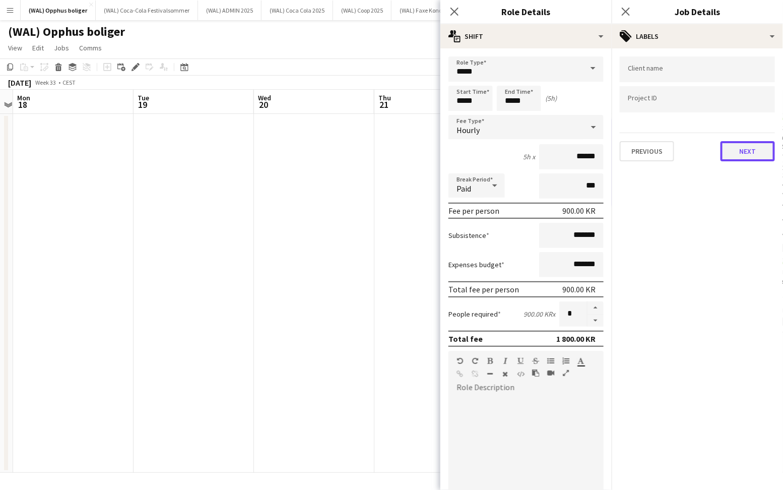
click at [743, 145] on button "Next" at bounding box center [748, 151] width 54 height 20
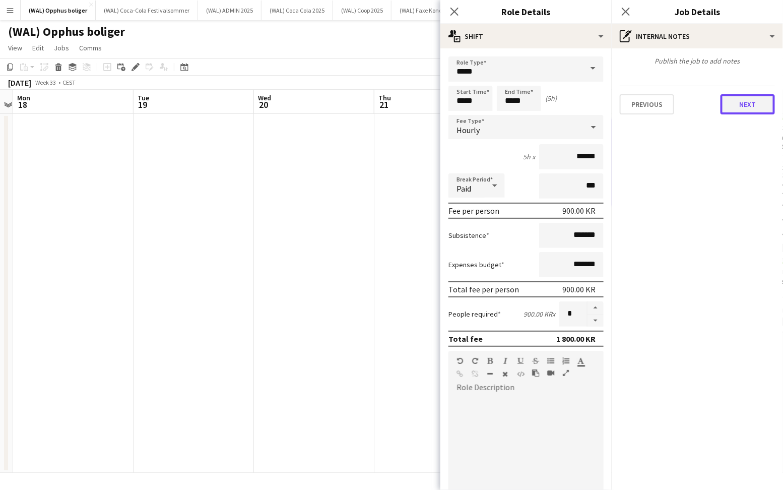
click at [752, 101] on button "Next" at bounding box center [748, 104] width 54 height 20
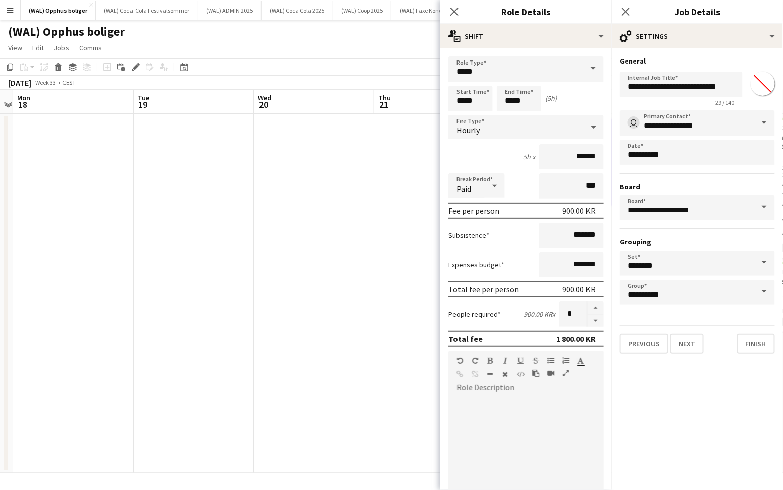
scroll to position [140, 0]
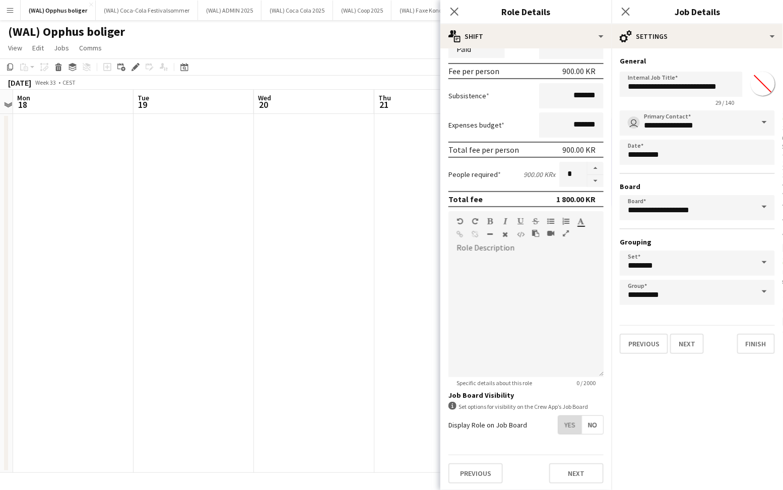
click at [566, 419] on span "Yes" at bounding box center [569, 425] width 23 height 18
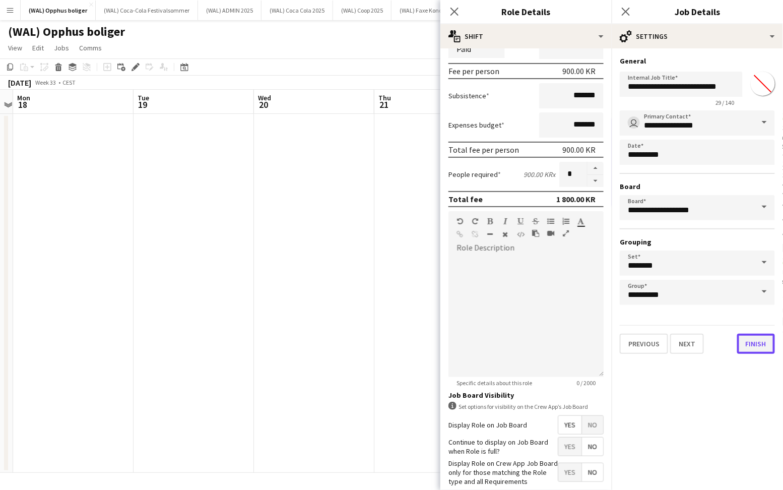
click at [754, 339] on button "Finish" at bounding box center [756, 344] width 38 height 20
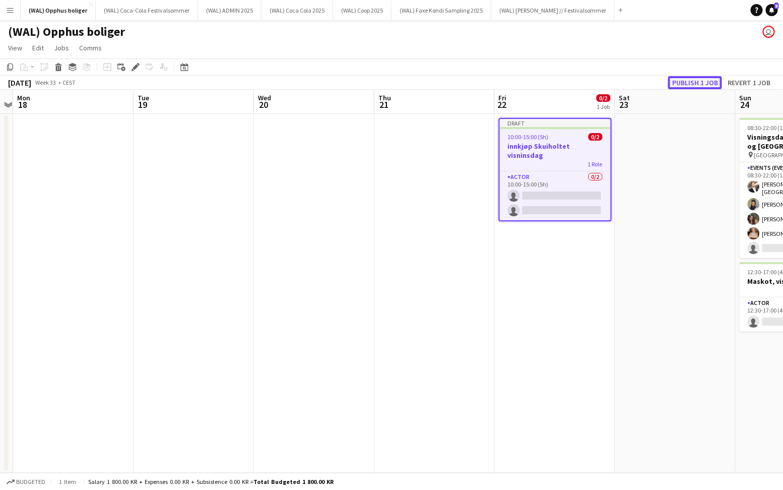
click at [711, 86] on button "Publish 1 job" at bounding box center [695, 82] width 54 height 13
